Goal: Task Accomplishment & Management: Complete application form

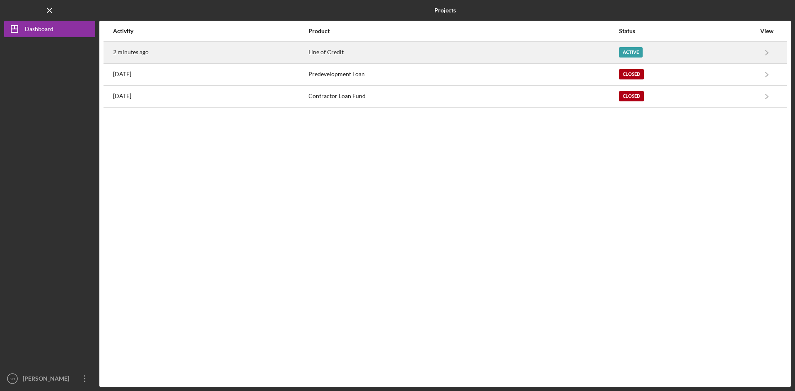
click at [324, 50] on div "Line of Credit" at bounding box center [464, 52] width 310 height 21
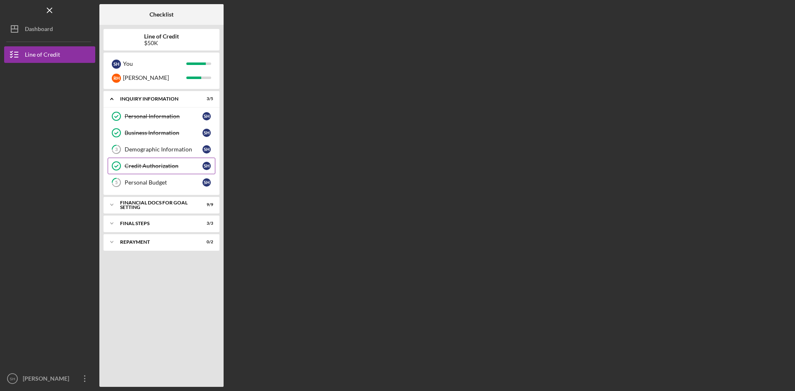
click at [142, 163] on div "Credit Authorization" at bounding box center [164, 166] width 78 height 7
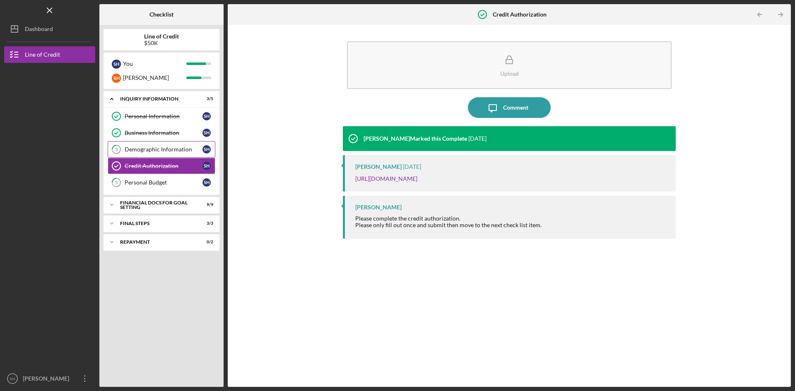
click at [162, 146] on link "3 Demographic Information S H" at bounding box center [162, 149] width 108 height 17
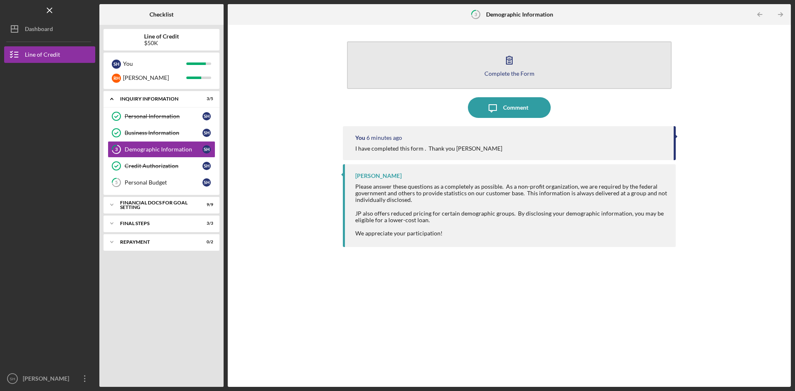
click at [508, 71] on div "Complete the Form" at bounding box center [510, 73] width 50 height 6
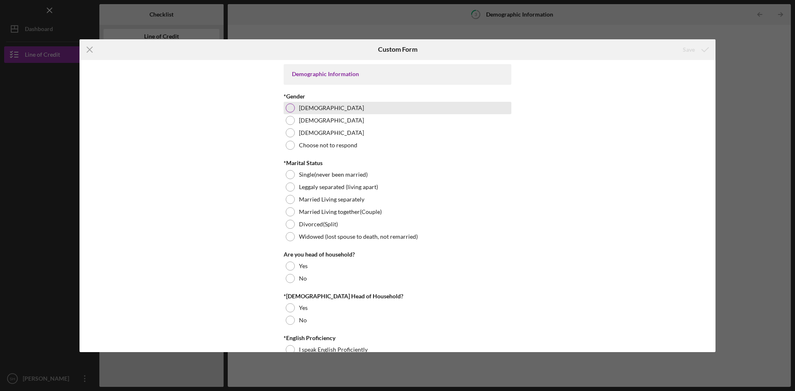
click at [290, 109] on div at bounding box center [290, 108] width 9 height 9
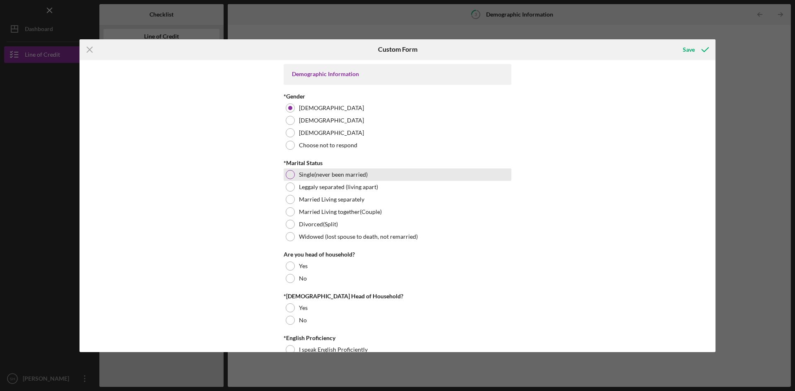
click at [292, 174] on div at bounding box center [290, 174] width 9 height 9
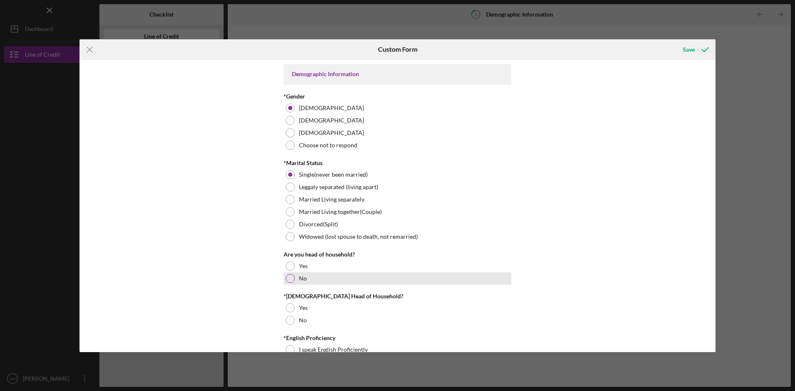
click at [290, 278] on div at bounding box center [290, 278] width 9 height 9
click at [290, 319] on div at bounding box center [290, 320] width 9 height 9
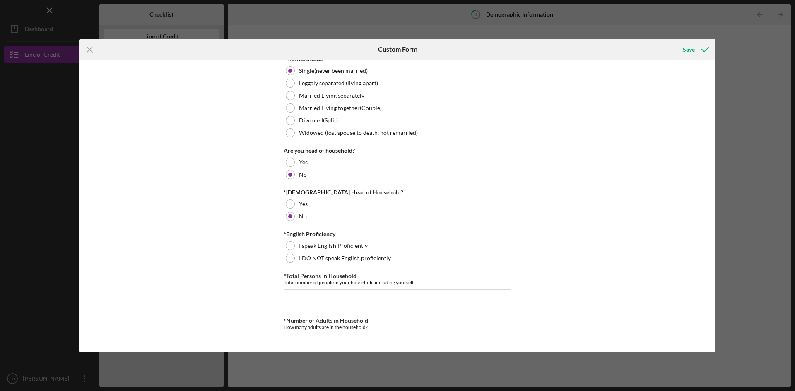
scroll to position [130, 0]
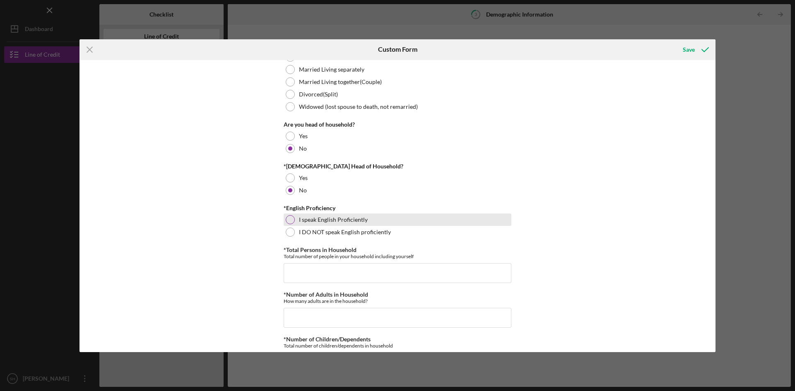
click at [291, 216] on div at bounding box center [290, 219] width 9 height 9
click at [312, 271] on input "*Total Persons in Household" at bounding box center [398, 273] width 228 height 20
type input "6"
click at [319, 319] on input "*Number of Adults in Household" at bounding box center [398, 318] width 228 height 20
type input "6"
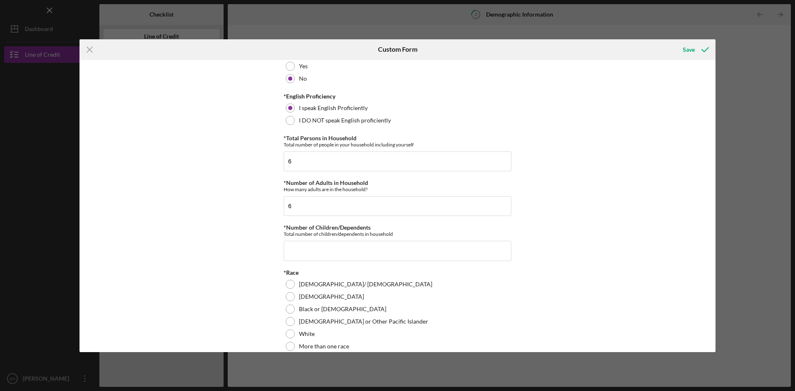
scroll to position [274, 0]
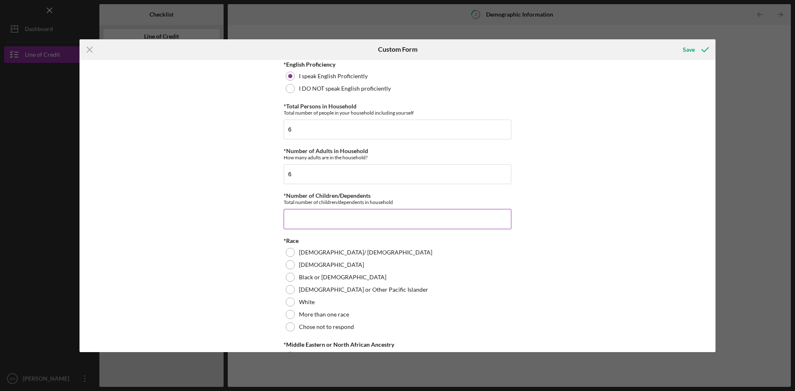
click at [324, 218] on input "*Number of Children/Dependents" at bounding box center [398, 219] width 228 height 20
type input "0"
click at [292, 276] on div at bounding box center [290, 277] width 9 height 9
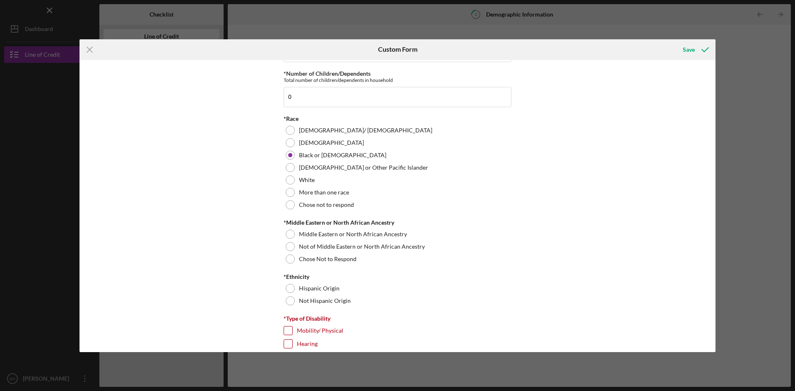
scroll to position [415, 0]
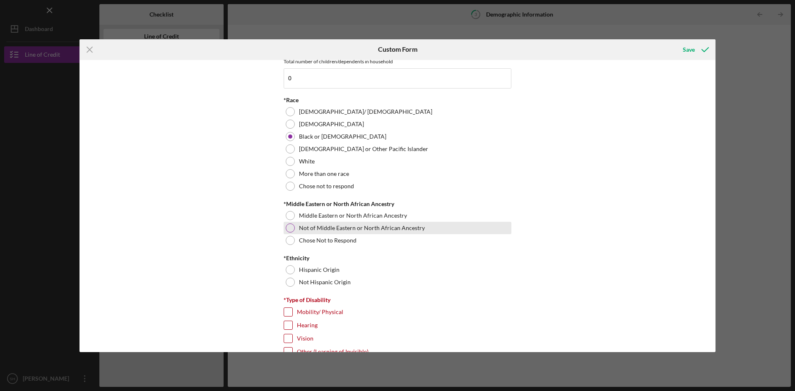
click at [291, 227] on div at bounding box center [290, 228] width 9 height 9
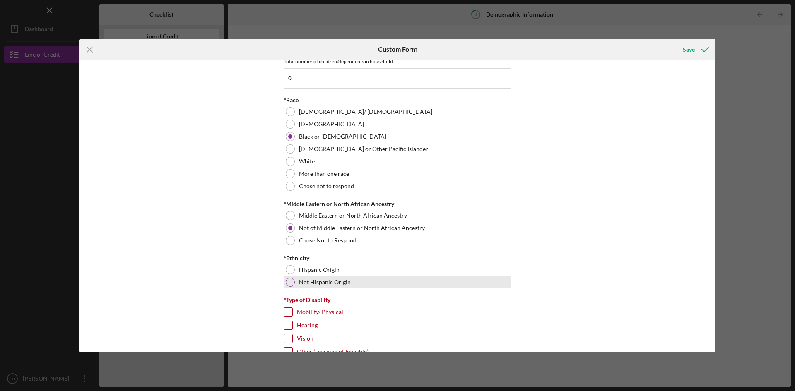
click at [290, 282] on div at bounding box center [290, 282] width 9 height 9
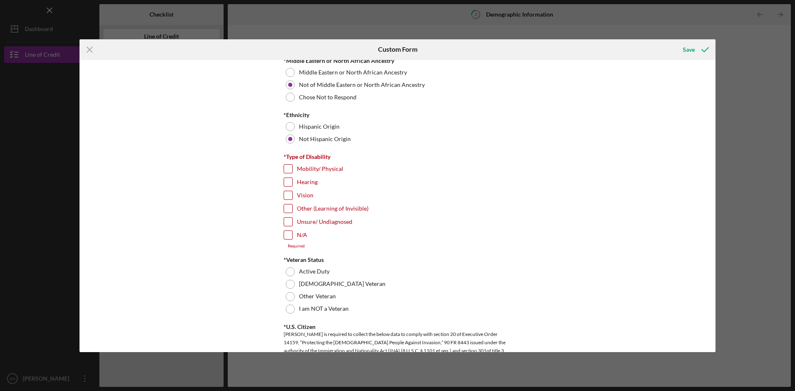
scroll to position [582, 0]
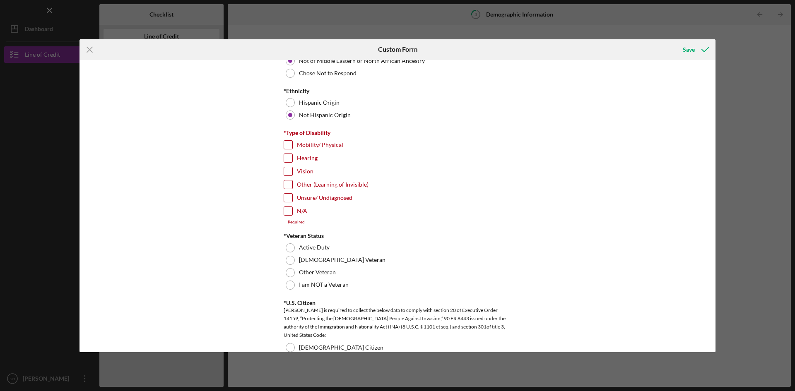
click at [287, 212] on input "N/A" at bounding box center [288, 211] width 8 height 8
checkbox input "true"
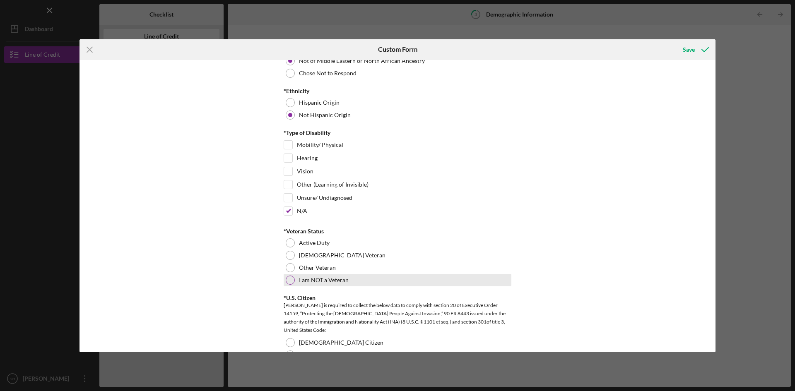
click at [287, 280] on div at bounding box center [290, 280] width 9 height 9
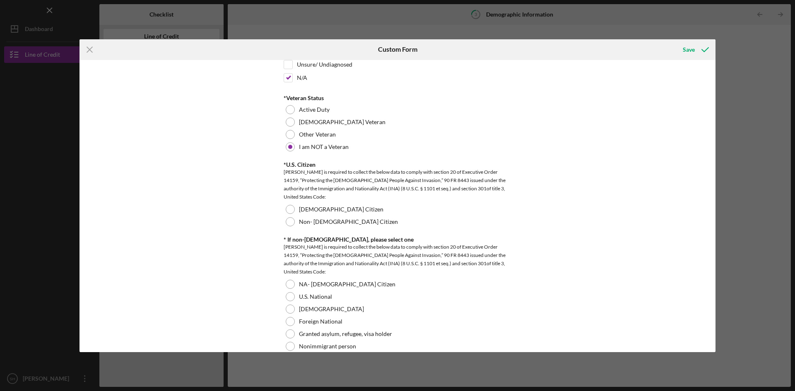
scroll to position [744, 0]
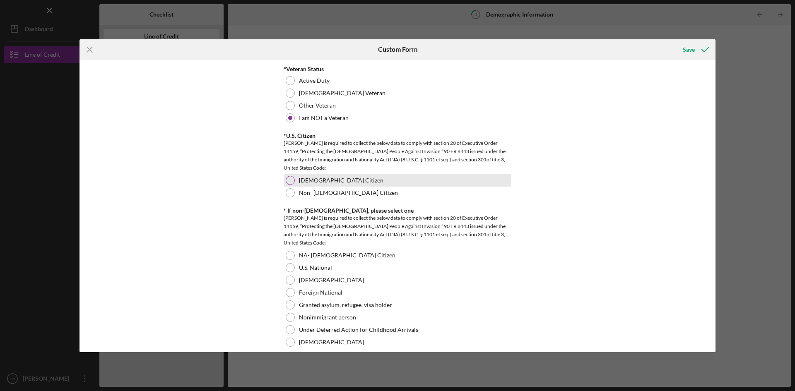
click at [290, 178] on div at bounding box center [290, 180] width 9 height 9
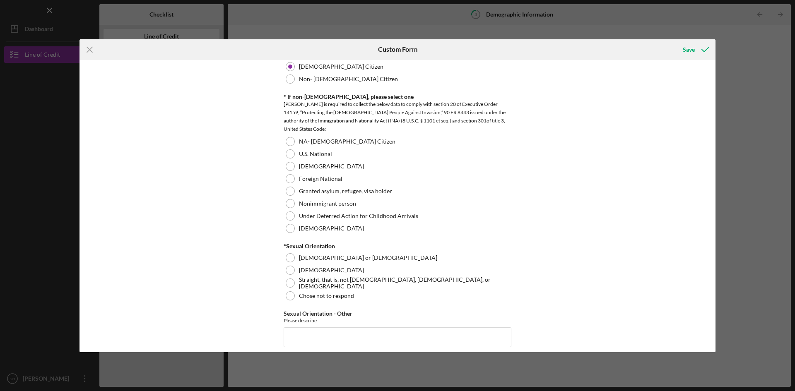
scroll to position [882, 0]
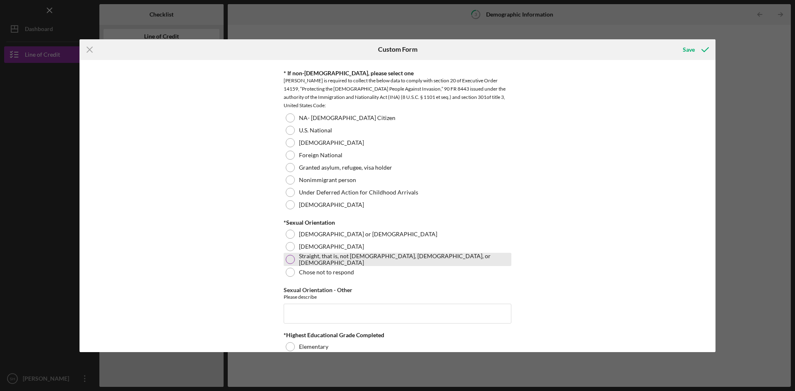
click at [292, 258] on div at bounding box center [290, 259] width 9 height 9
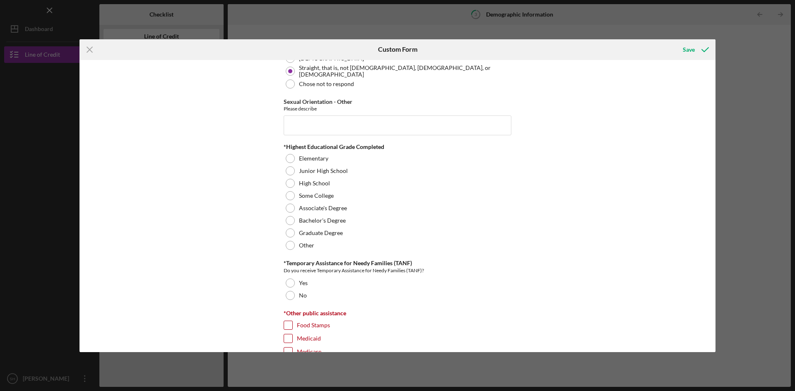
scroll to position [1094, 0]
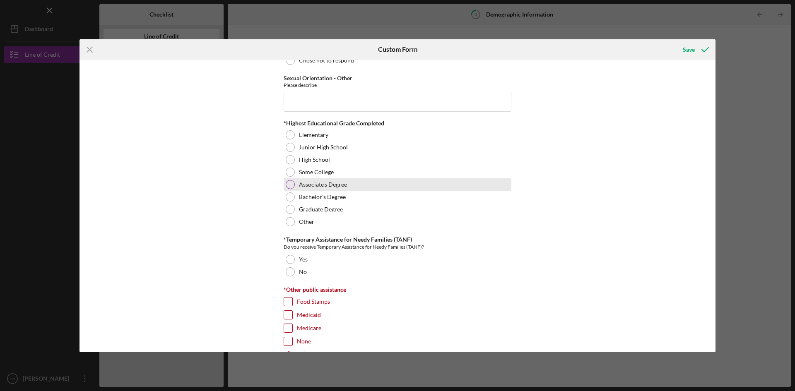
click at [290, 183] on div at bounding box center [290, 184] width 9 height 9
click at [287, 299] on input "Food Stamps" at bounding box center [288, 302] width 8 height 8
checkbox input "true"
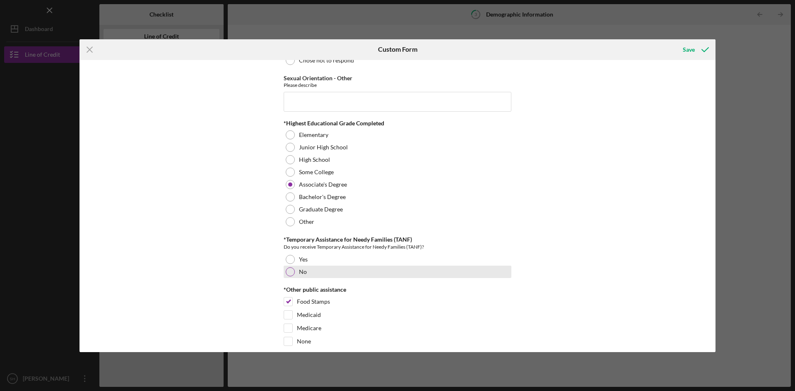
click at [289, 272] on div at bounding box center [290, 272] width 9 height 9
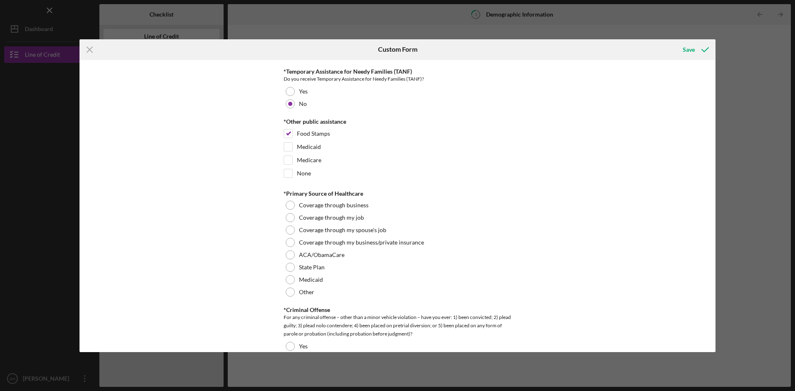
scroll to position [1284, 0]
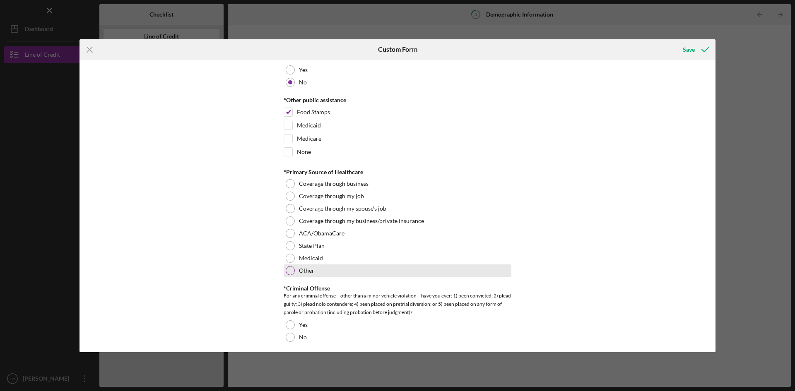
click at [292, 269] on div at bounding box center [290, 270] width 9 height 9
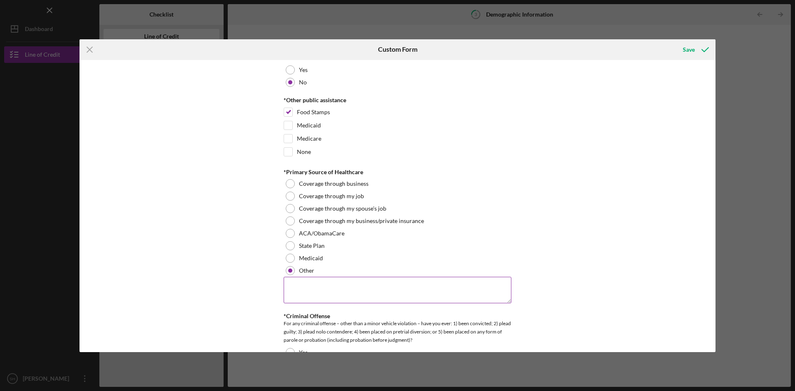
click at [299, 285] on textarea at bounding box center [398, 290] width 228 height 27
type textarea "Anthem Advantage"
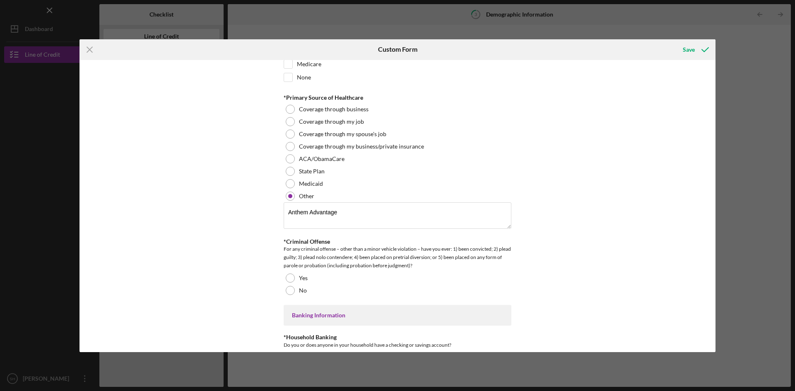
scroll to position [1387, 0]
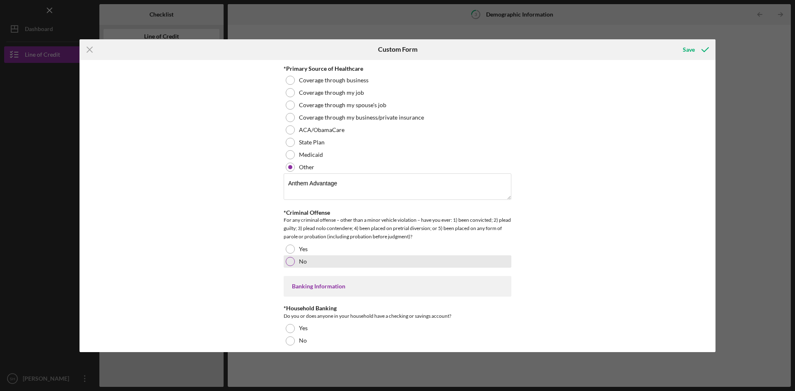
click at [290, 259] on div at bounding box center [290, 261] width 9 height 9
click at [286, 324] on div at bounding box center [290, 328] width 9 height 9
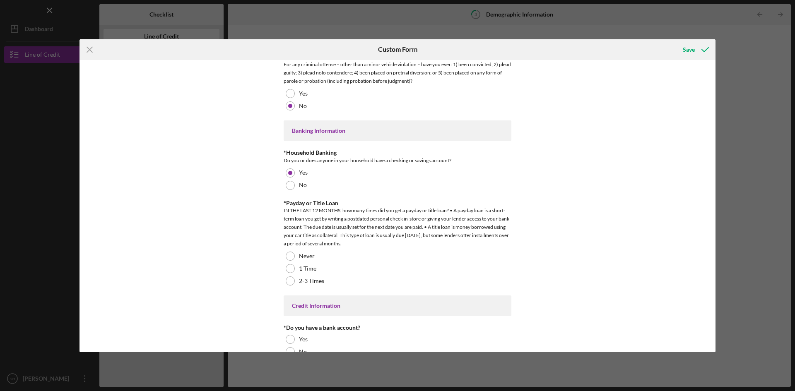
scroll to position [1551, 0]
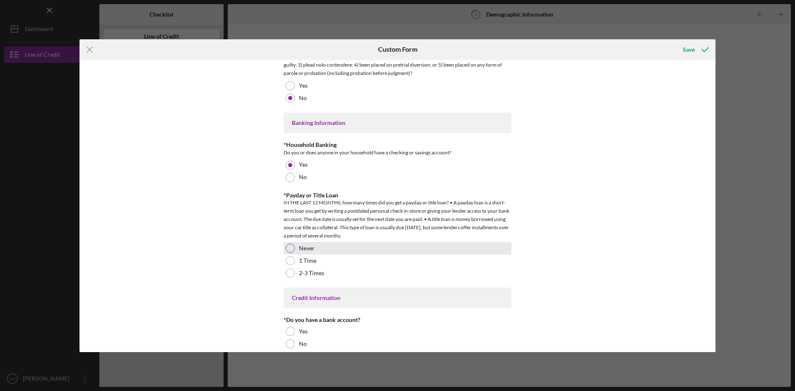
click at [290, 249] on div at bounding box center [290, 248] width 9 height 9
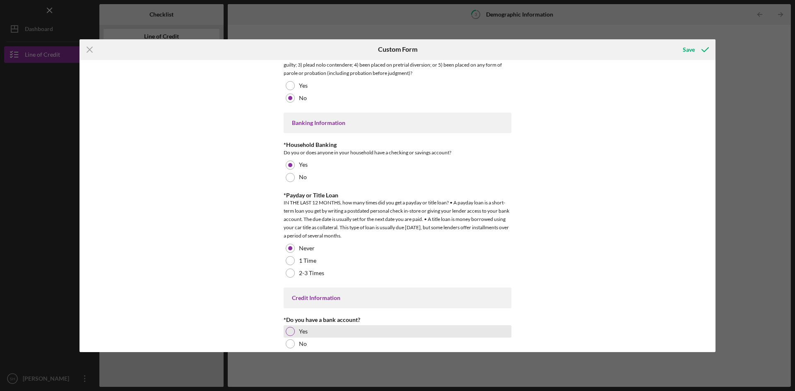
drag, startPoint x: 287, startPoint y: 331, endPoint x: 298, endPoint y: 331, distance: 10.8
click at [290, 331] on div at bounding box center [290, 331] width 9 height 9
drag, startPoint x: 712, startPoint y: 309, endPoint x: 714, endPoint y: 320, distance: 11.7
click at [714, 320] on div "Demographic Information *Gender [DEMOGRAPHIC_DATA] [DEMOGRAPHIC_DATA] [DEMOGRAP…" at bounding box center [398, 206] width 636 height 292
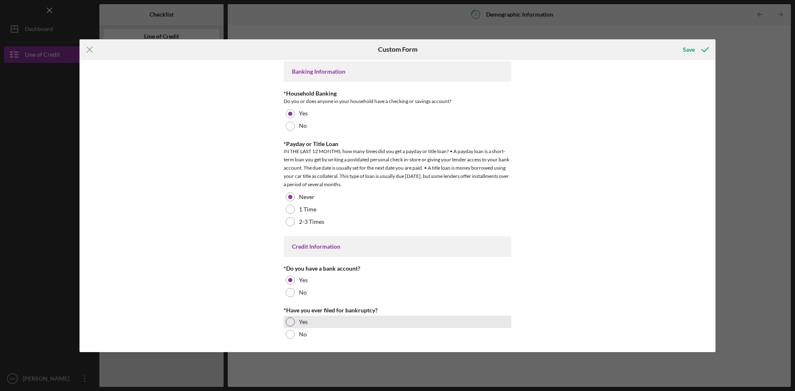
click at [290, 320] on div at bounding box center [290, 322] width 9 height 9
click at [688, 47] on div "Save" at bounding box center [689, 49] width 12 height 17
click at [89, 51] on line at bounding box center [89, 49] width 5 height 5
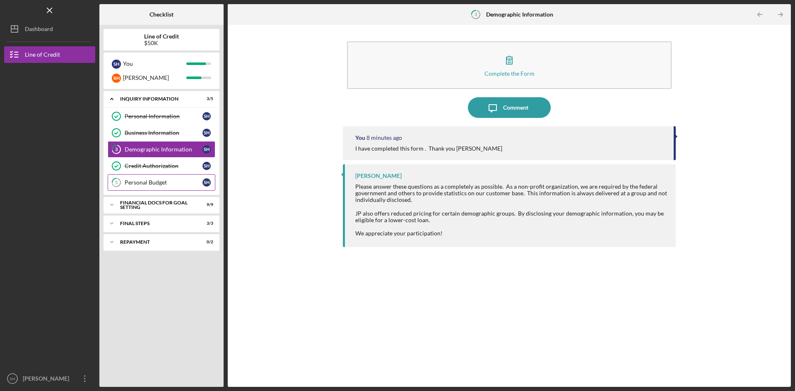
click at [157, 181] on div "Personal Budget" at bounding box center [164, 182] width 78 height 7
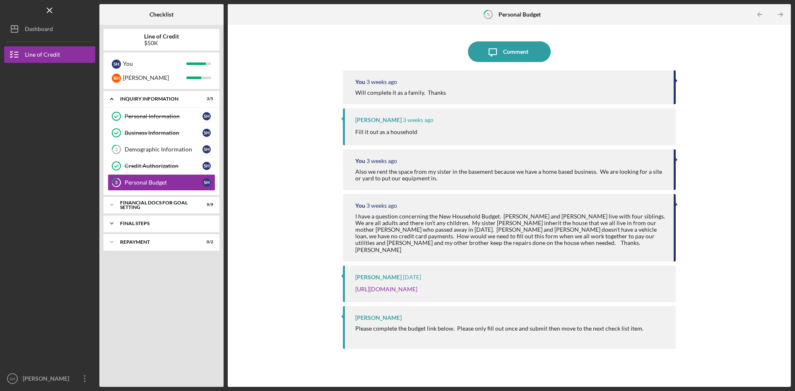
click at [142, 225] on div "FINAL STEPS" at bounding box center [164, 223] width 89 height 5
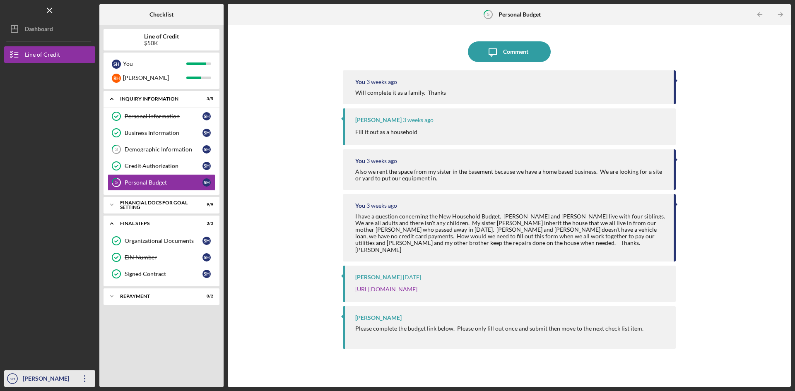
click at [63, 377] on div "[PERSON_NAME]" at bounding box center [48, 380] width 54 height 19
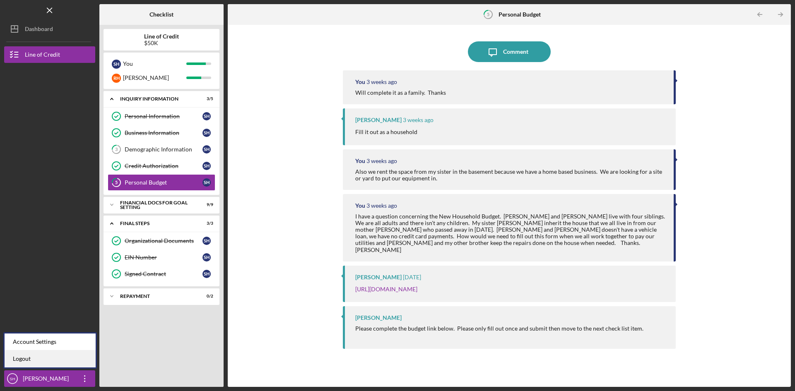
click at [29, 360] on link "Logout" at bounding box center [50, 359] width 91 height 17
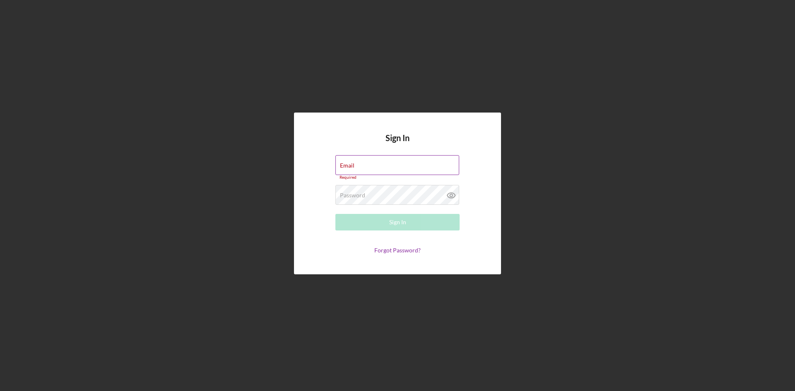
click at [355, 164] on label "Email" at bounding box center [347, 165] width 14 height 7
click at [371, 164] on input "Email" at bounding box center [397, 165] width 124 height 20
